Goal: Information Seeking & Learning: Check status

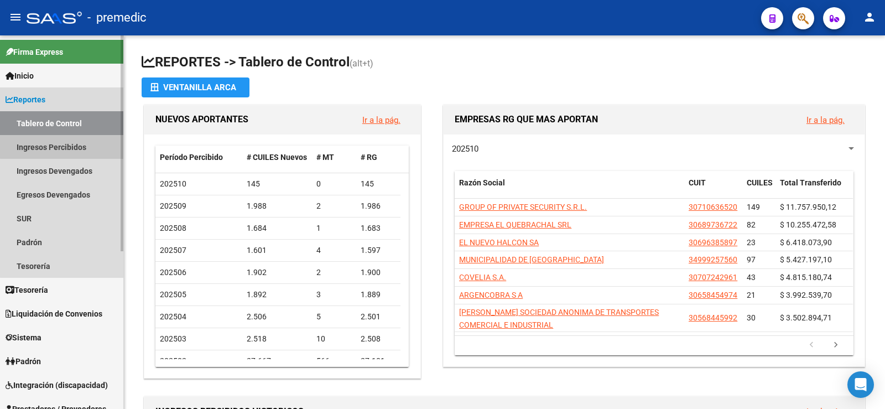
click at [70, 146] on link "Ingresos Percibidos" at bounding box center [61, 147] width 123 height 24
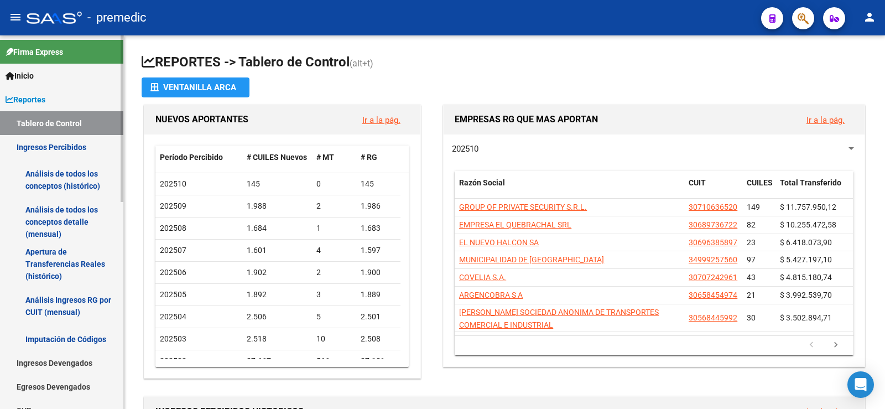
click at [90, 191] on link "Análisis de todos los conceptos (histórico)" at bounding box center [61, 180] width 123 height 42
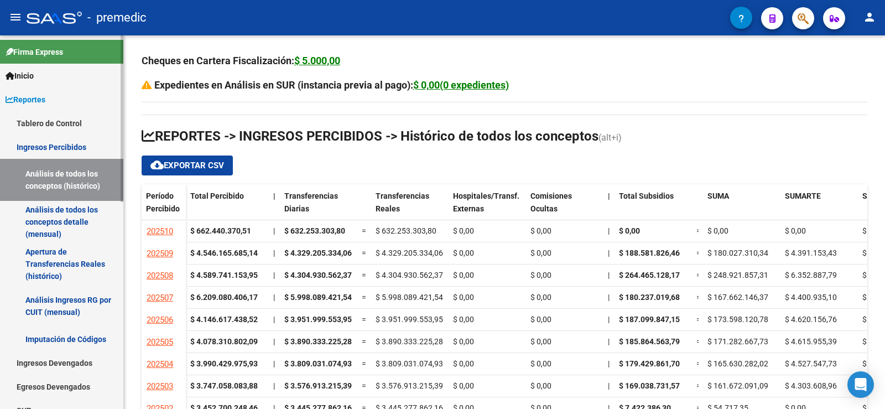
click at [95, 213] on link "Análisis de todos los conceptos detalle (mensual)" at bounding box center [61, 222] width 123 height 42
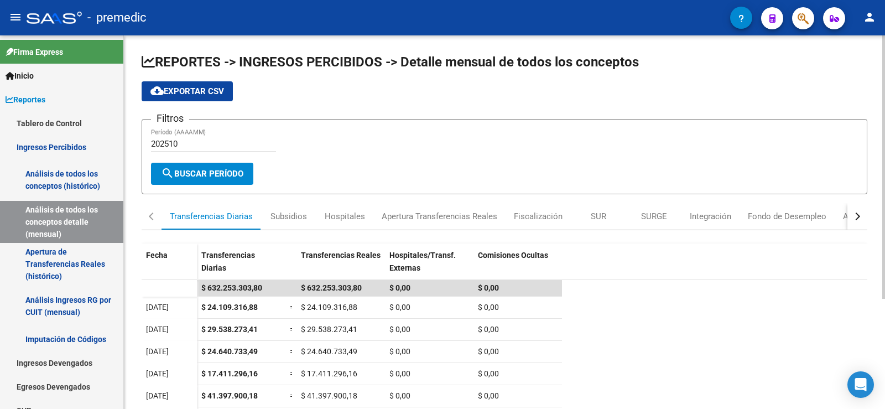
click at [198, 149] on div "202510 Período (AAAAMM)" at bounding box center [213, 140] width 125 height 24
click at [200, 147] on div "202510 Período (AAAAMM)" at bounding box center [213, 140] width 125 height 24
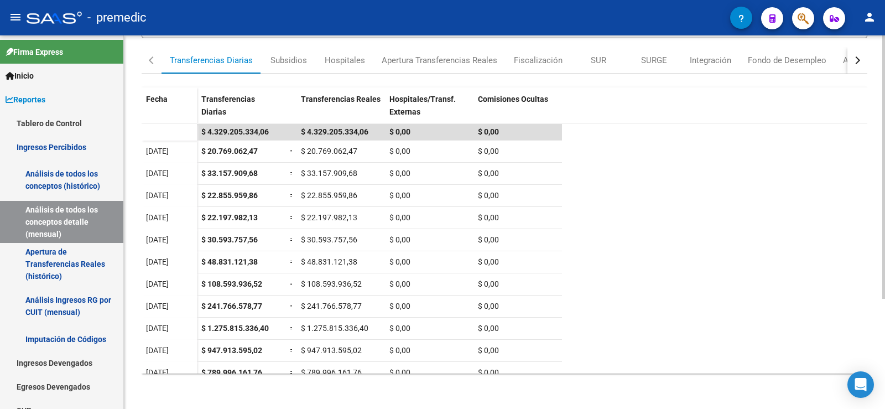
scroll to position [55, 0]
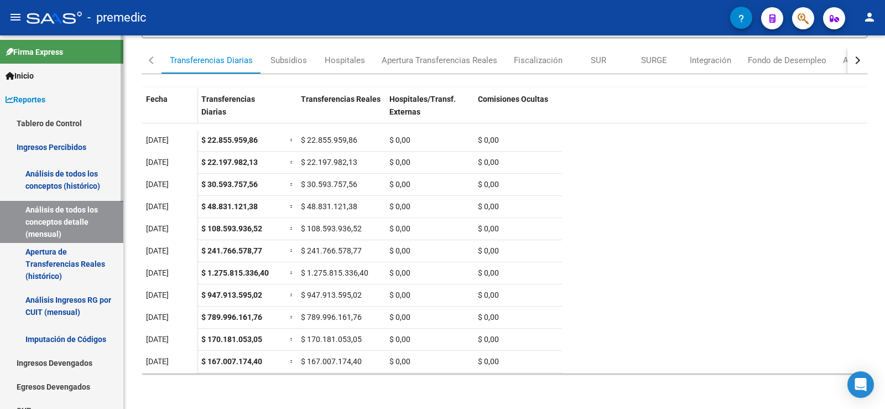
type input "202509"
click at [68, 145] on link "Ingresos Percibidos" at bounding box center [61, 147] width 123 height 24
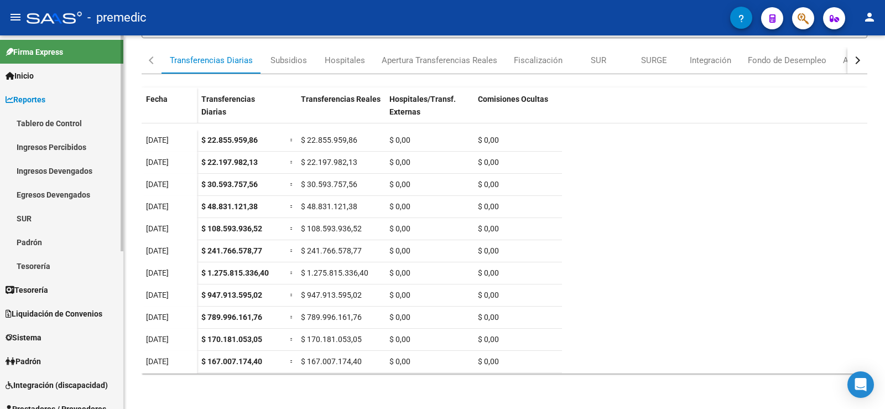
click at [91, 146] on link "Ingresos Percibidos" at bounding box center [61, 147] width 123 height 24
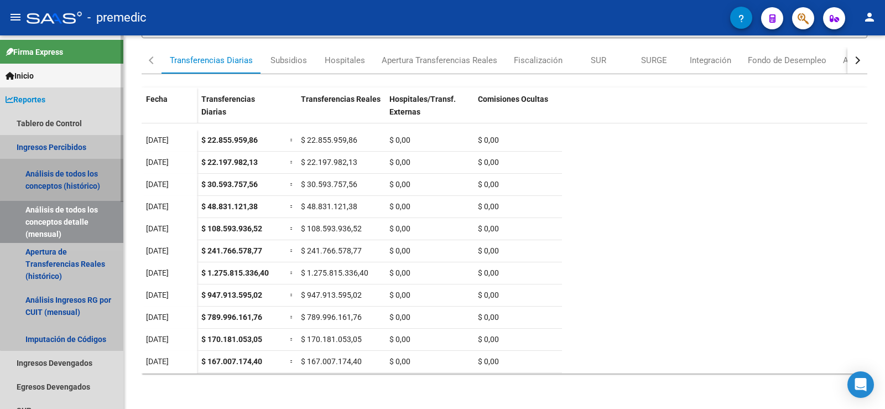
click at [90, 170] on link "Análisis de todos los conceptos (histórico)" at bounding box center [61, 180] width 123 height 42
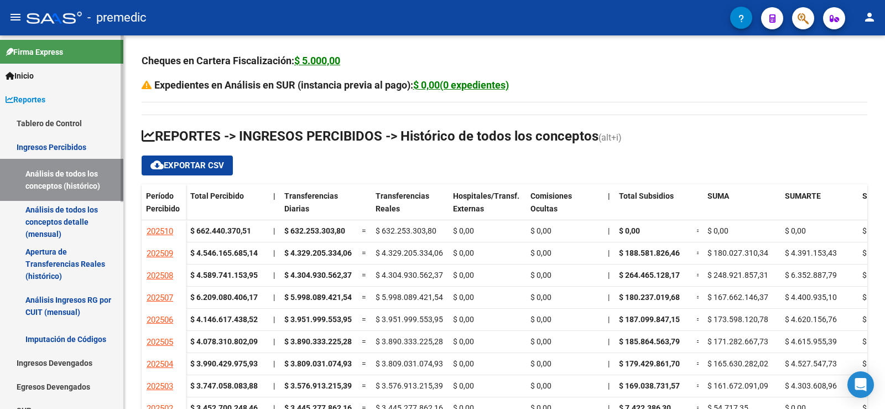
click at [86, 216] on link "Análisis de todos los conceptos detalle (mensual)" at bounding box center [61, 222] width 123 height 42
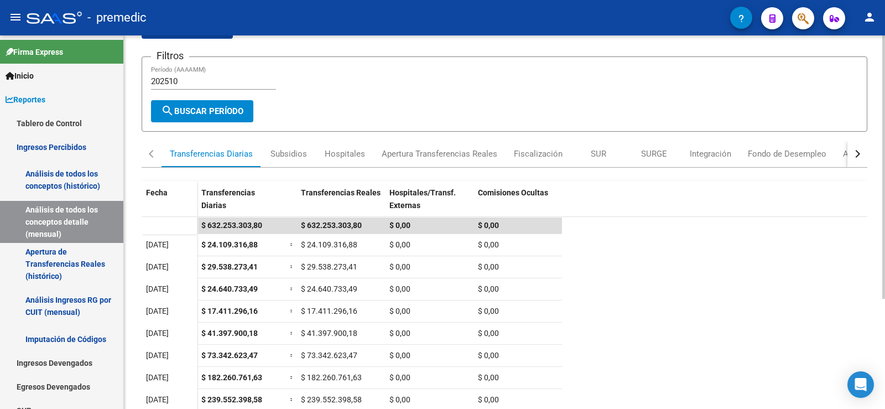
scroll to position [156, 0]
